Goal: Task Accomplishment & Management: Manage account settings

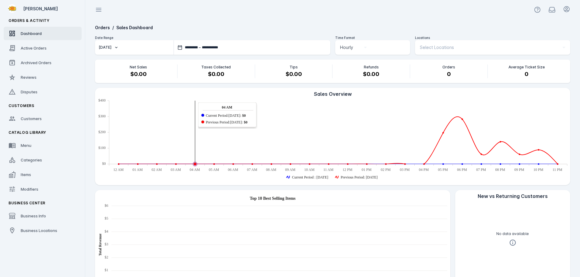
click at [117, 47] on button "[DATE]" at bounding box center [134, 47] width 79 height 15
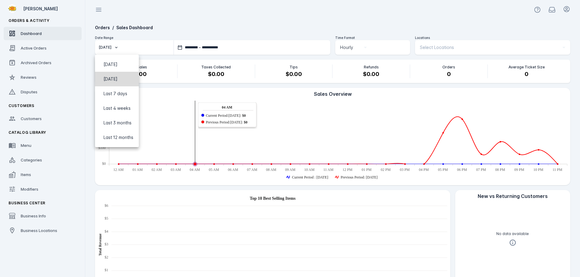
click at [118, 77] on span "[DATE]" at bounding box center [111, 79] width 14 height 7
type input "**********"
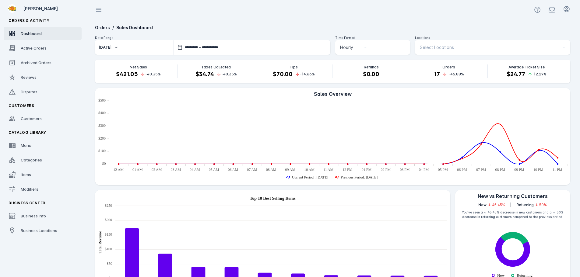
click at [456, 48] on div "Select Locations" at bounding box center [490, 47] width 140 height 7
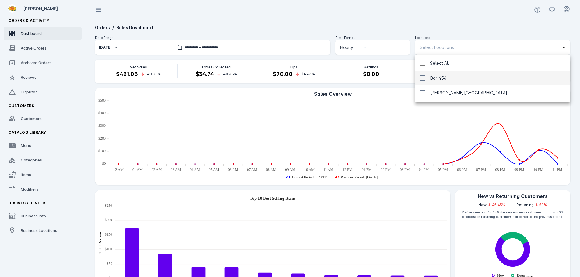
click at [422, 77] on mat-pseudo-checkbox at bounding box center [422, 78] width 5 height 5
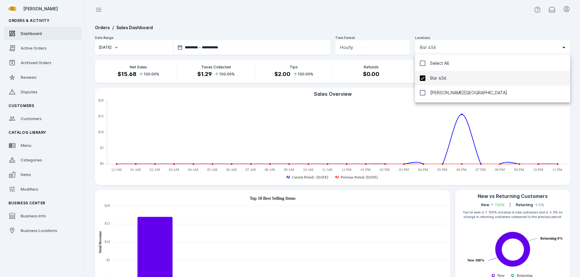
click at [421, 25] on div at bounding box center [290, 138] width 580 height 277
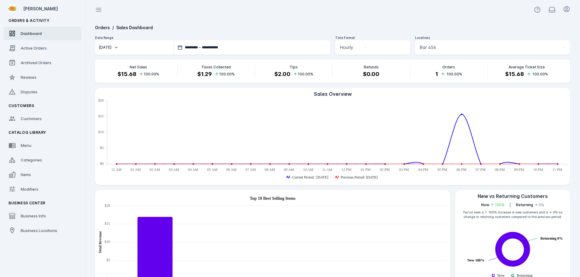
click at [425, 46] on span "Bar 456" at bounding box center [428, 47] width 16 height 7
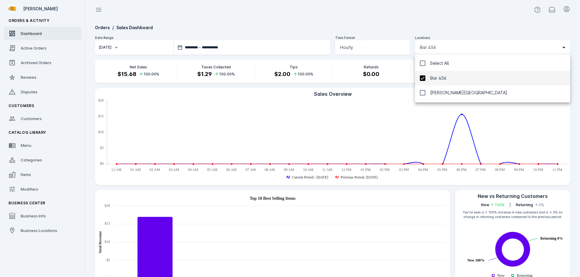
click at [424, 77] on mat-pseudo-checkbox at bounding box center [422, 78] width 5 height 5
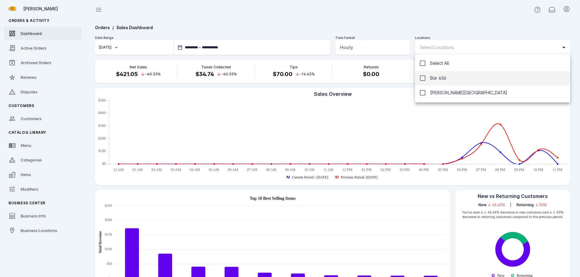
click at [409, 20] on div at bounding box center [290, 138] width 580 height 277
